Goal: Task Accomplishment & Management: Use online tool/utility

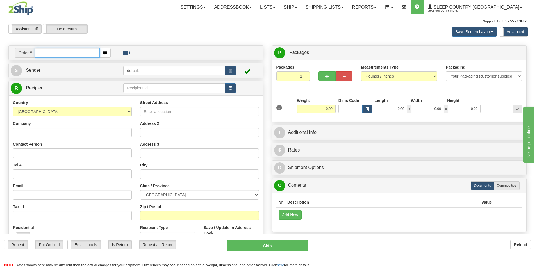
click at [74, 54] on input "text" at bounding box center [67, 53] width 65 height 10
type input "9000I128054"
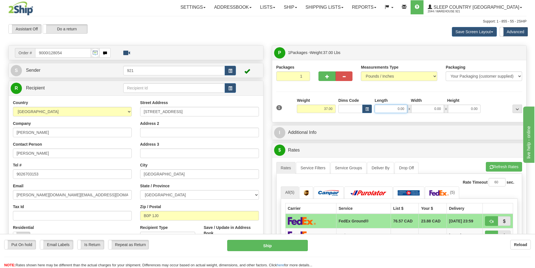
click at [403, 108] on input "0.00" at bounding box center [391, 109] width 33 height 8
type input "14.00"
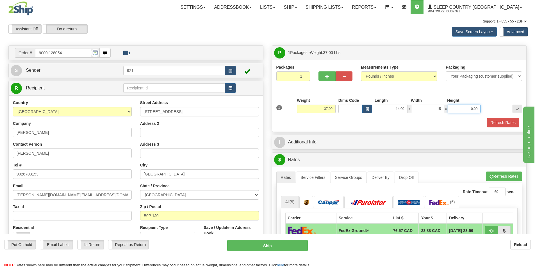
type input "15.00"
type input "55.00"
click at [512, 121] on button "Refresh Rates" at bounding box center [503, 123] width 32 height 10
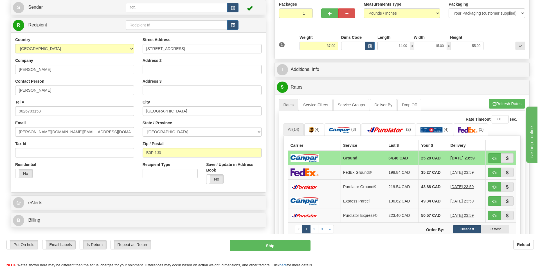
scroll to position [84, 0]
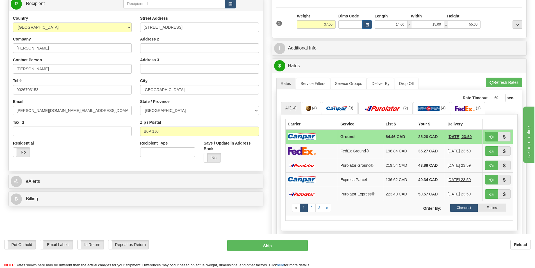
click at [279, 238] on div "Put On hold Put On hold Email Labels Email Labels Edit Is Return Is Return Repe…" at bounding box center [267, 251] width 535 height 34
click at [283, 251] on button "Ship" at bounding box center [267, 245] width 81 height 11
type input "1"
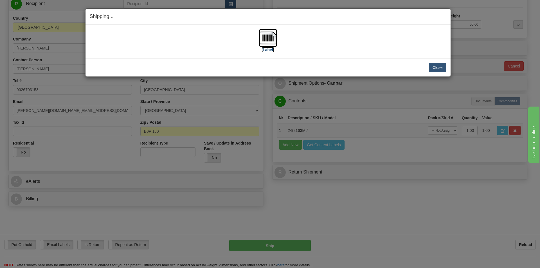
click at [271, 45] on img at bounding box center [268, 38] width 18 height 18
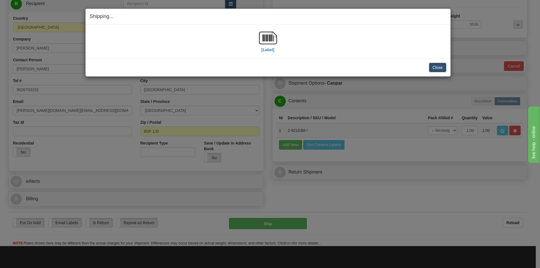
click at [431, 68] on button "Close" at bounding box center [437, 68] width 17 height 10
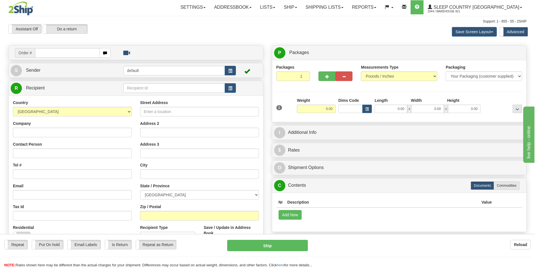
click at [70, 51] on input "text" at bounding box center [67, 53] width 65 height 10
click at [71, 54] on input "text" at bounding box center [67, 53] width 65 height 10
type input "9000I136509"
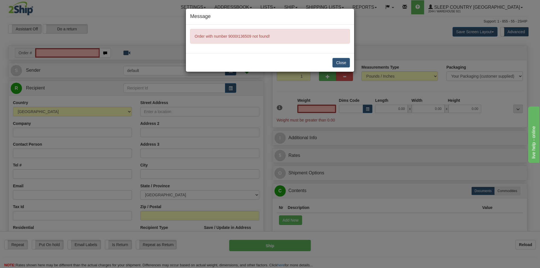
type input "0.00"
click at [341, 62] on button "Close" at bounding box center [340, 63] width 17 height 10
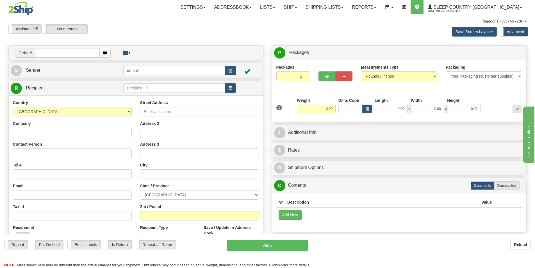
click at [62, 53] on div "Toggle navigation Settings Shipping Preferences Fields Preferences New" at bounding box center [267, 161] width 535 height 322
click at [62, 53] on input "text" at bounding box center [67, 53] width 65 height 10
type input "9000I136509"
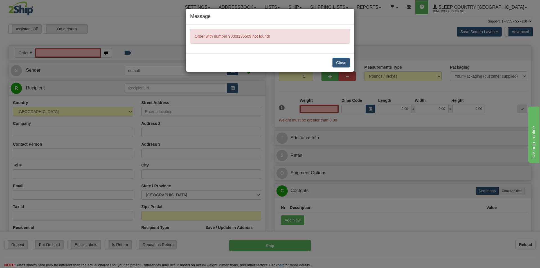
type input "0.00"
click at [332, 61] on div "Close" at bounding box center [270, 62] width 168 height 18
click at [328, 62] on div "Close" at bounding box center [270, 62] width 168 height 18
click at [335, 62] on button "Close" at bounding box center [340, 63] width 17 height 10
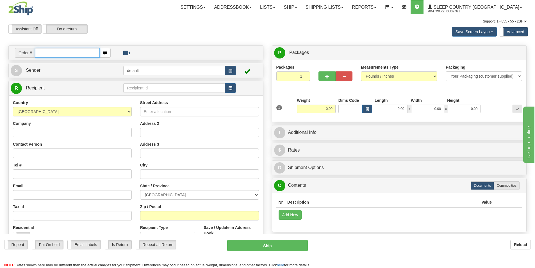
click at [65, 50] on input "text" at bounding box center [67, 53] width 65 height 10
type input "9000I136509"
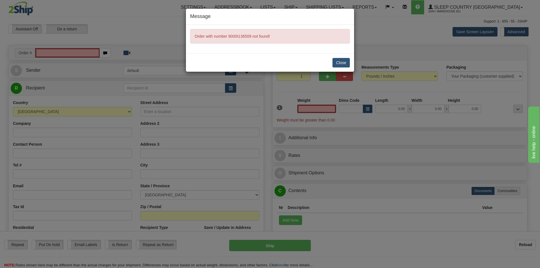
type input "0.00"
click at [342, 58] on button "Close" at bounding box center [340, 63] width 17 height 10
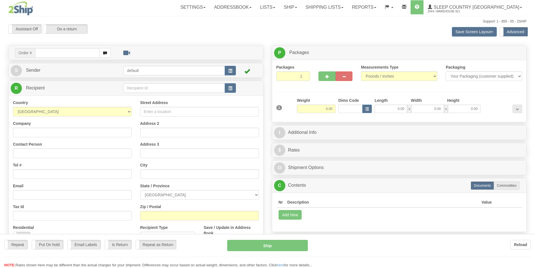
click at [73, 56] on div at bounding box center [267, 134] width 535 height 268
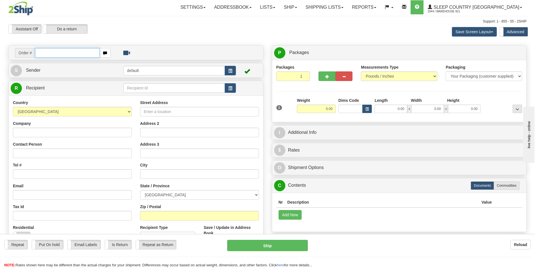
drag, startPoint x: 0, startPoint y: 0, endPoint x: 73, endPoint y: 56, distance: 91.8
click at [73, 56] on input "text" at bounding box center [67, 53] width 65 height 10
type input "9000I136509"
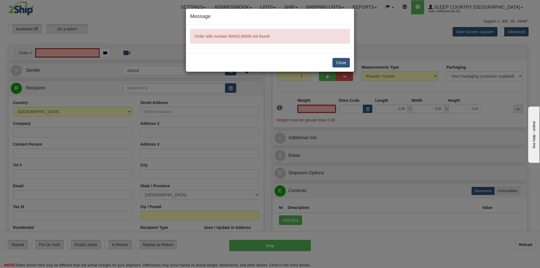
type input "0.00"
click at [343, 65] on button "Close" at bounding box center [340, 63] width 17 height 10
